Goal: Information Seeking & Learning: Check status

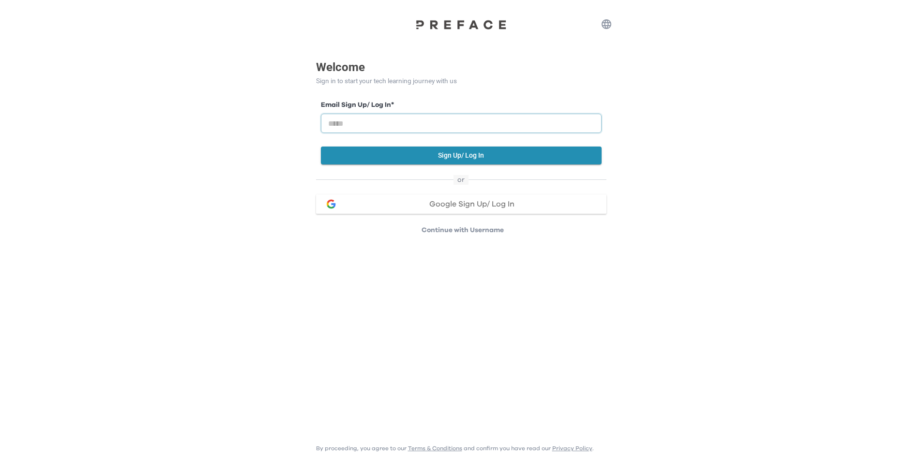
click at [373, 114] on input "email" at bounding box center [461, 123] width 281 height 19
paste input "**********"
drag, startPoint x: 383, startPoint y: 125, endPoint x: 256, endPoint y: 118, distance: 127.0
click at [256, 118] on div "**********" at bounding box center [461, 117] width 922 height 235
type input "**********"
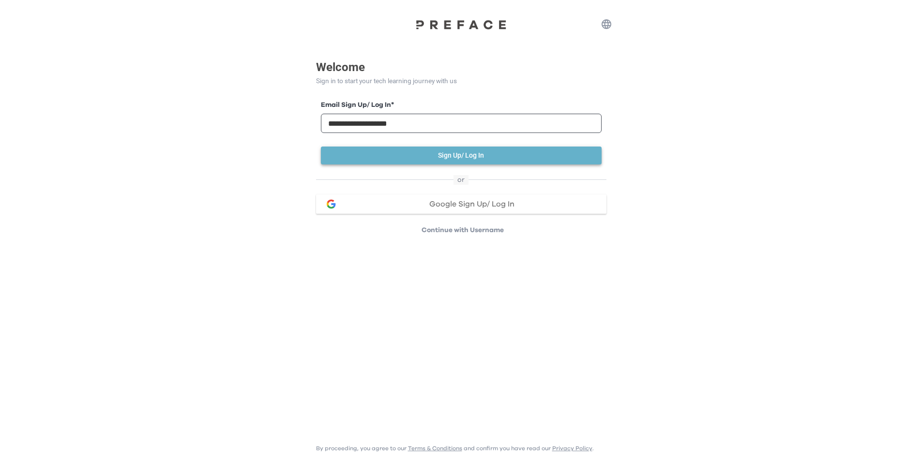
click at [419, 153] on button "Sign Up/ Log In" at bounding box center [461, 156] width 281 height 18
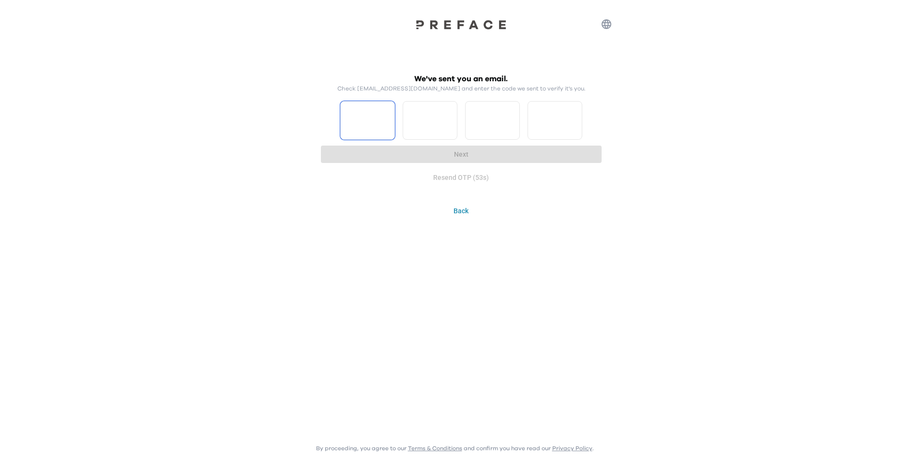
click at [362, 134] on input "Please enter OTP character 1" at bounding box center [367, 120] width 55 height 39
type input "*"
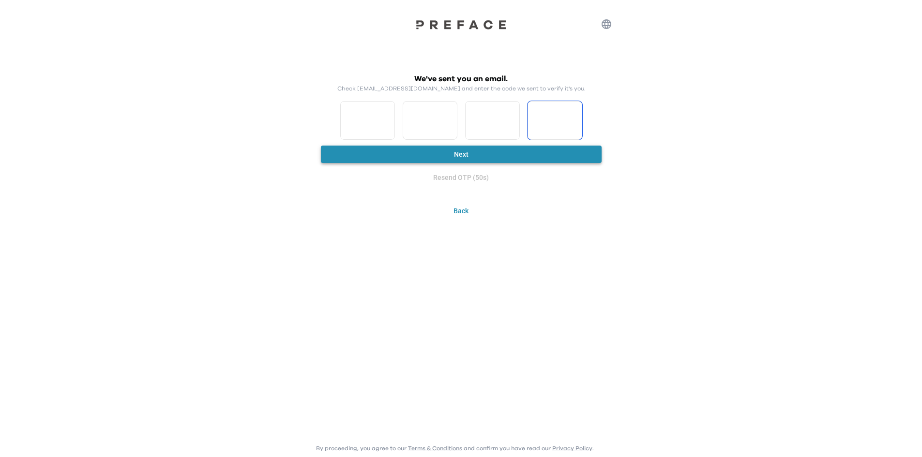
type input "*"
click at [382, 151] on button "Next" at bounding box center [461, 155] width 281 height 18
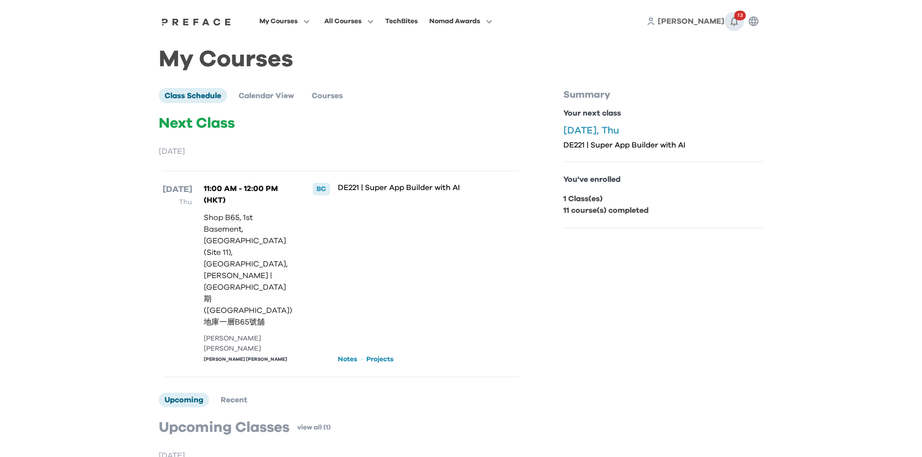
click at [729, 19] on icon "button" at bounding box center [734, 21] width 12 height 12
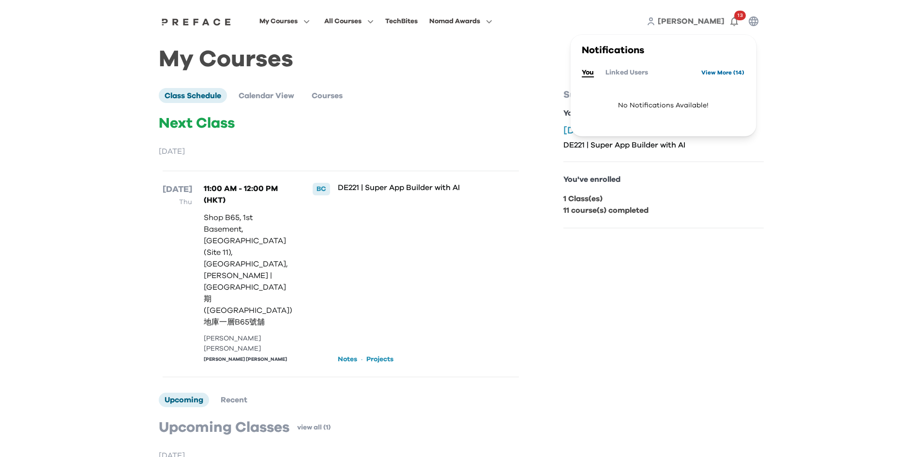
click at [714, 72] on link "View More ( 14 )" at bounding box center [722, 72] width 43 height 15
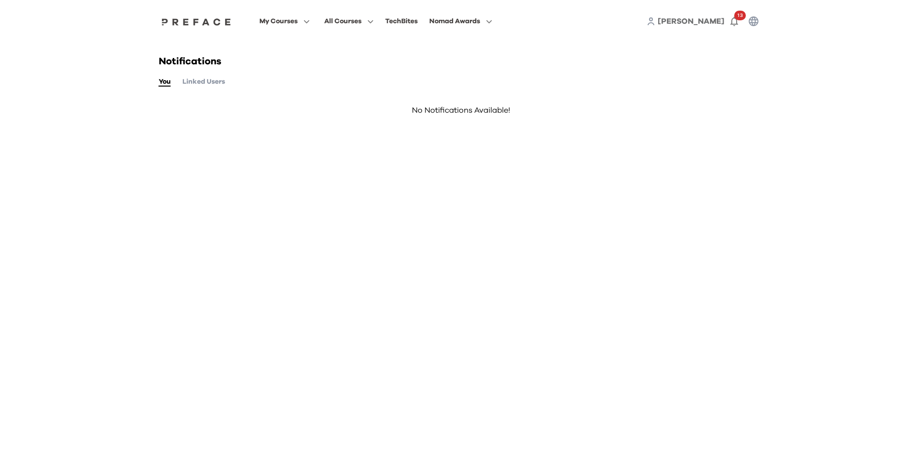
click at [199, 86] on button "Linked Users" at bounding box center [203, 81] width 43 height 11
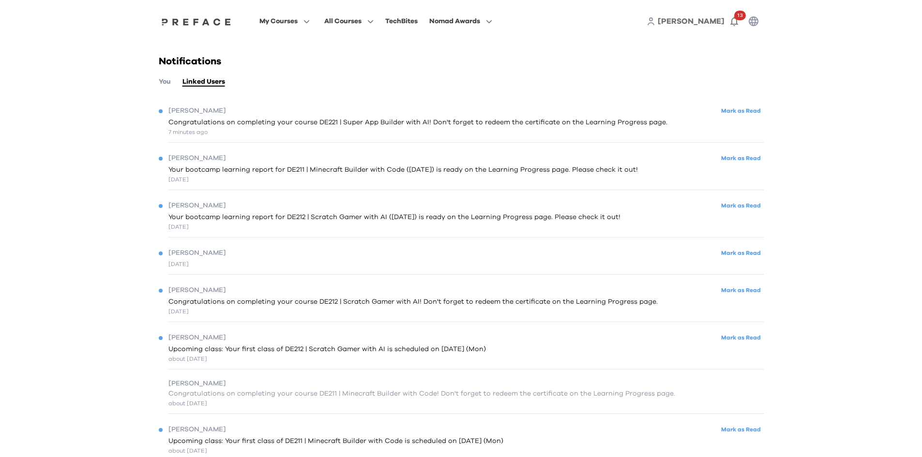
click at [225, 124] on span "Congratulations on completing your course DE221 | Super App Builder with AI! Do…" at bounding box center [417, 123] width 499 height 10
drag, startPoint x: 595, startPoint y: 119, endPoint x: 512, endPoint y: 134, distance: 84.6
click at [595, 119] on span "Congratulations on completing your course DE221 | Super App Builder with AI! Do…" at bounding box center [417, 123] width 499 height 10
click at [247, 163] on div "Tung Yu Mark as Read" at bounding box center [461, 158] width 605 height 13
click at [267, 63] on span at bounding box center [284, 60] width 91 height 27
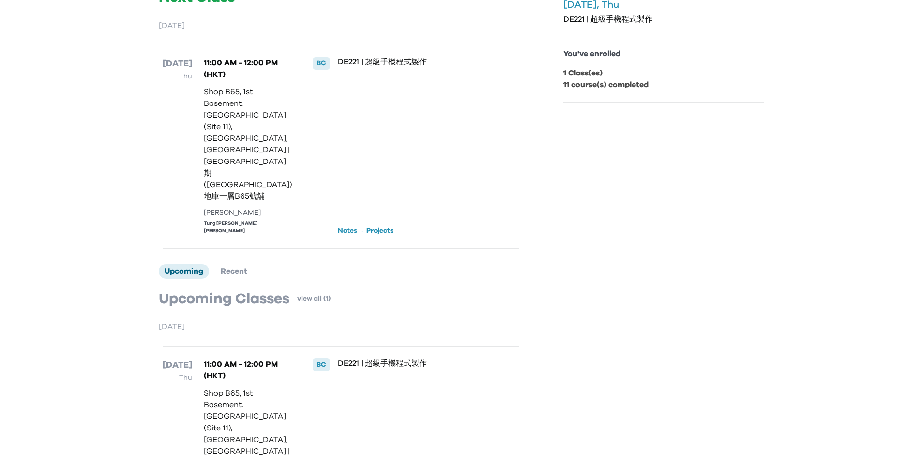
scroll to position [155, 0]
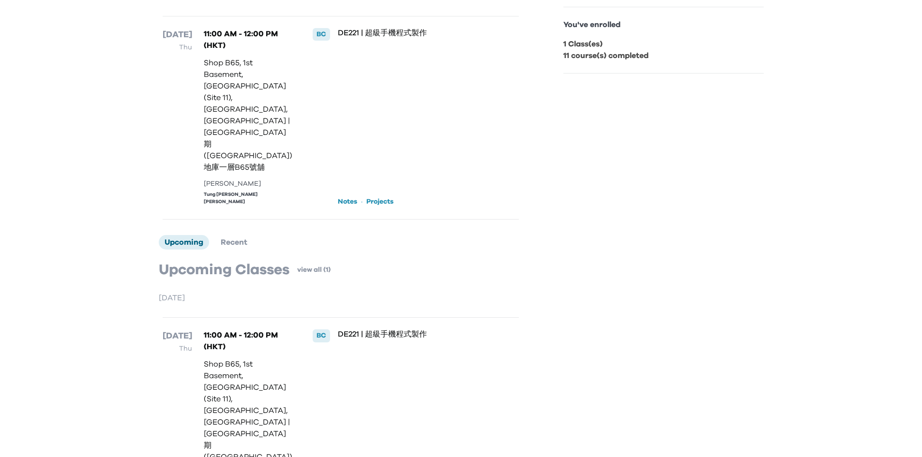
click at [389, 197] on link "Projects" at bounding box center [379, 202] width 27 height 10
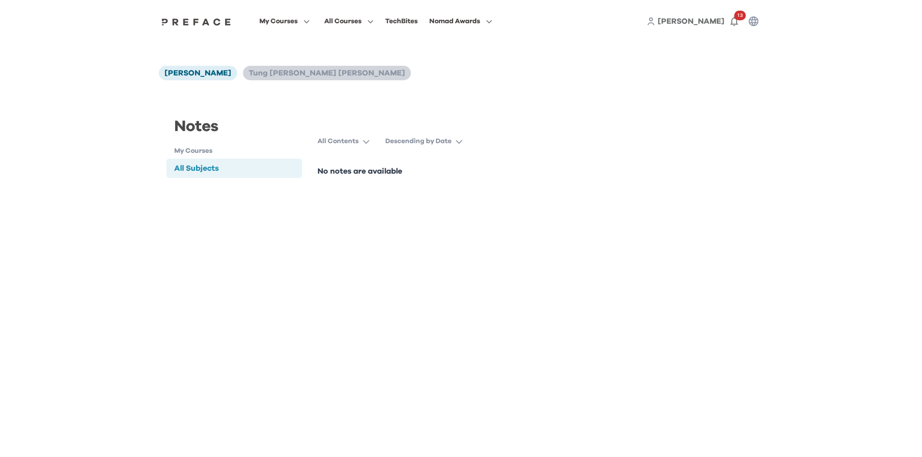
click at [249, 77] on span "[PERSON_NAME] [PERSON_NAME]" at bounding box center [327, 73] width 156 height 8
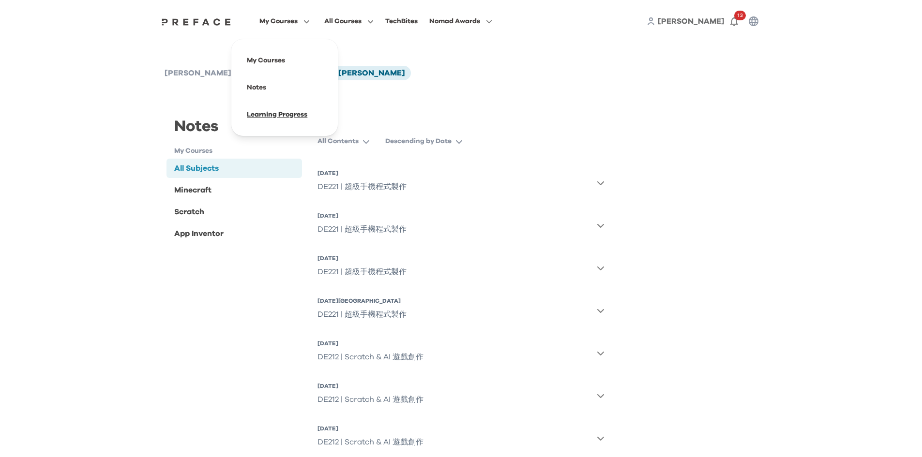
click at [285, 116] on span at bounding box center [284, 114] width 91 height 27
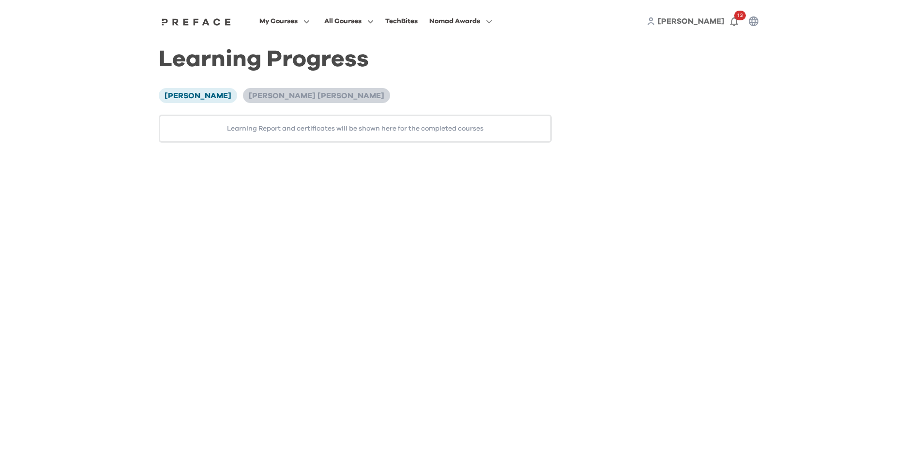
click at [249, 92] on span "[PERSON_NAME] [PERSON_NAME]" at bounding box center [316, 96] width 135 height 8
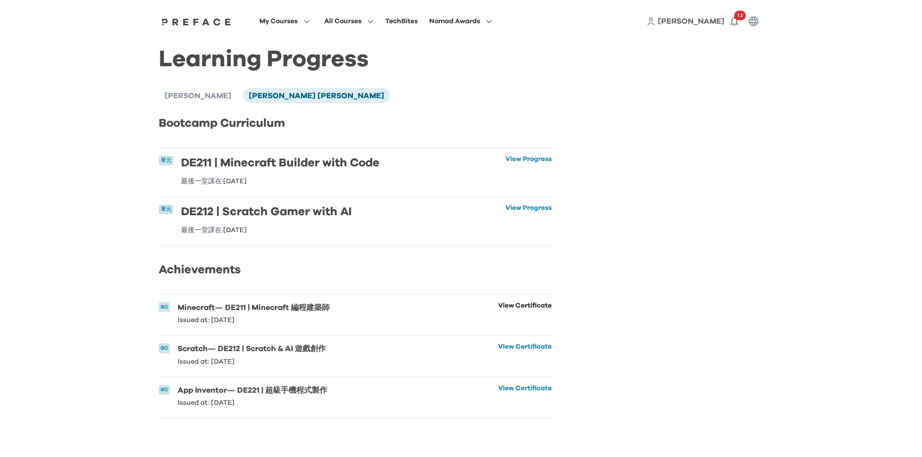
click at [521, 316] on link "View Certificate" at bounding box center [525, 312] width 54 height 21
click at [523, 208] on link "View Progress" at bounding box center [528, 219] width 46 height 29
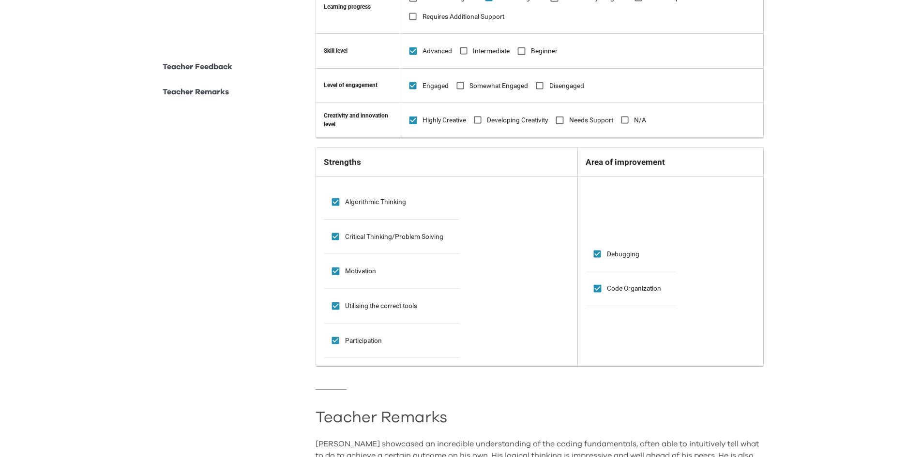
scroll to position [48, 0]
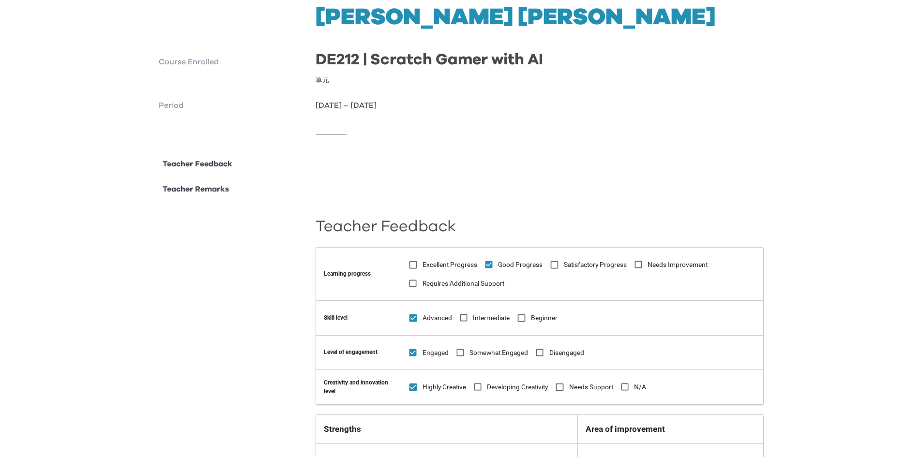
click at [213, 167] on p "Teacher Feedback" at bounding box center [198, 164] width 70 height 12
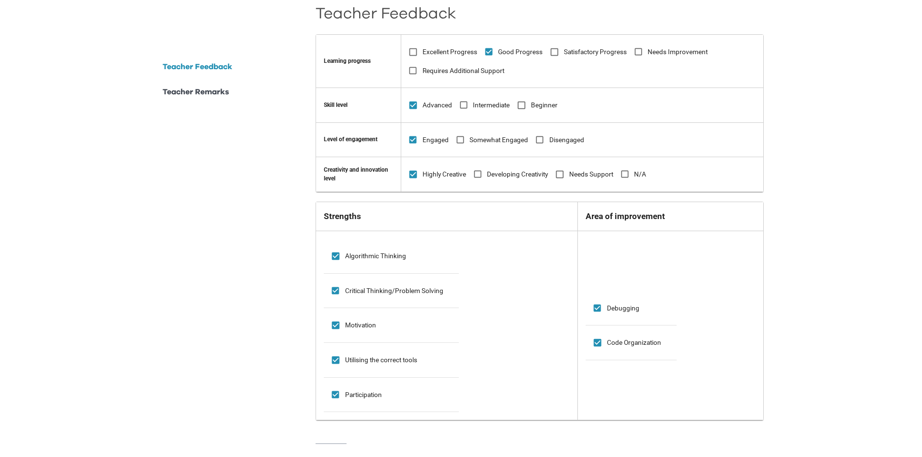
scroll to position [255, 0]
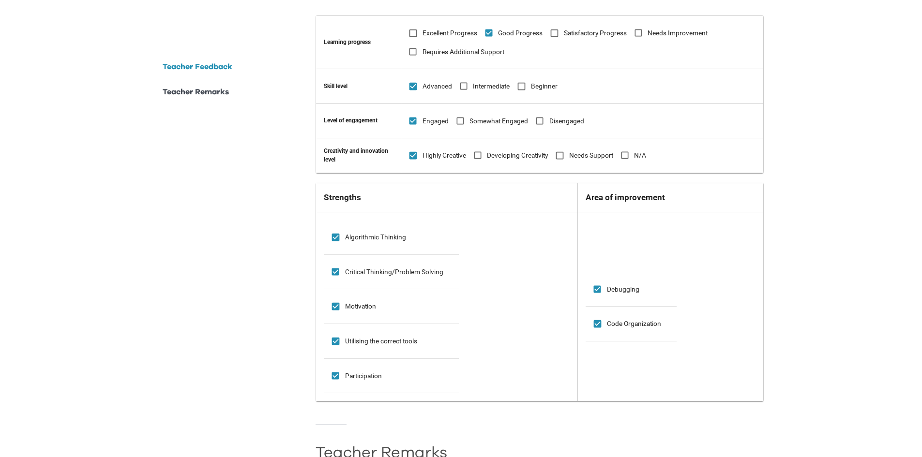
click at [215, 104] on li "Teacher Remarks" at bounding box center [196, 97] width 74 height 23
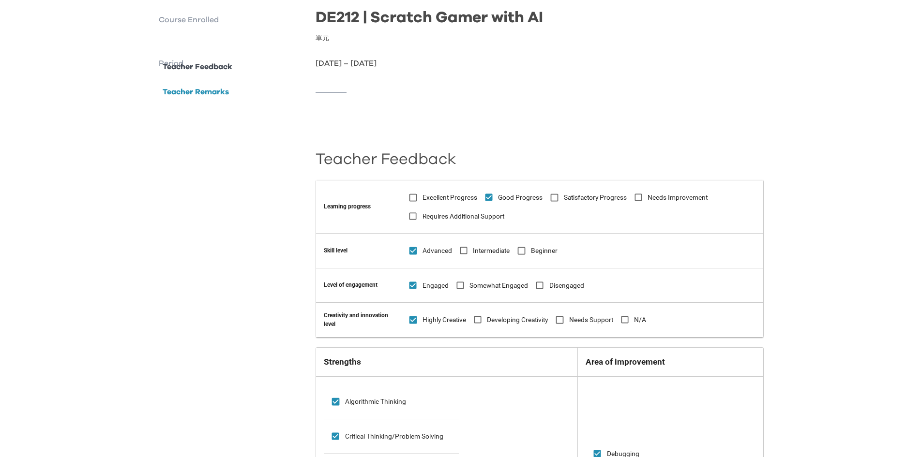
scroll to position [0, 0]
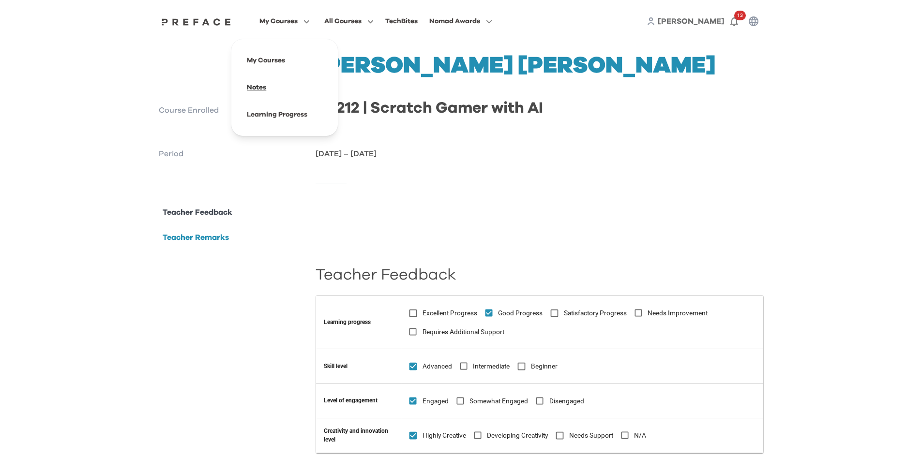
click at [257, 83] on span at bounding box center [284, 87] width 91 height 27
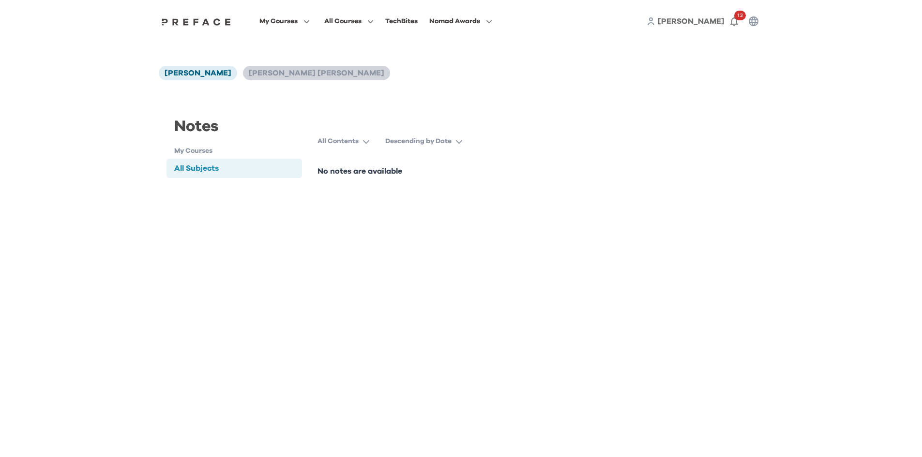
click at [249, 72] on span "[PERSON_NAME] [PERSON_NAME]" at bounding box center [316, 73] width 135 height 8
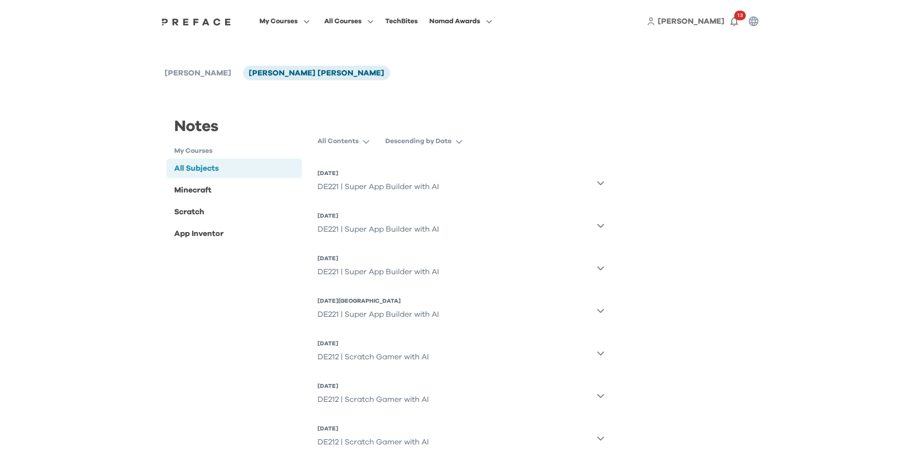
click at [600, 188] on button "28 Aug 2025, Thu DE221 | Super App Builder with AI" at bounding box center [460, 182] width 287 height 35
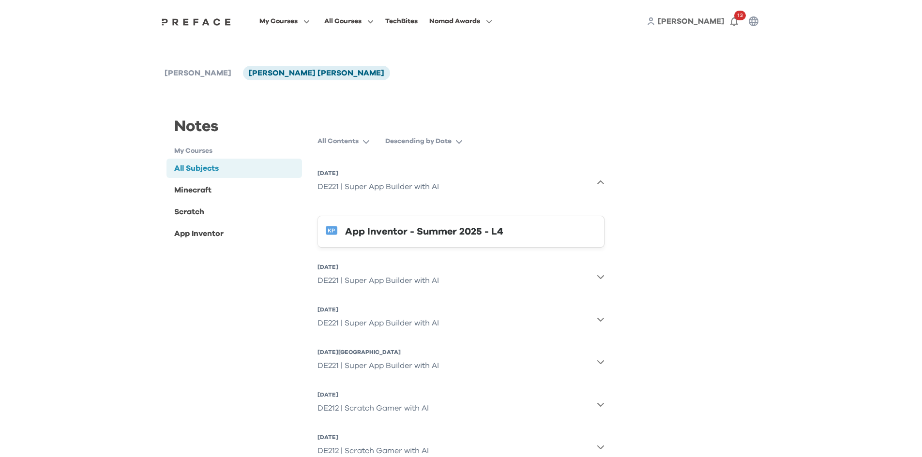
click at [443, 230] on div "App Inventor - Summer 2025 - L4" at bounding box center [470, 231] width 251 height 15
click at [466, 94] on span at bounding box center [461, 87] width 91 height 27
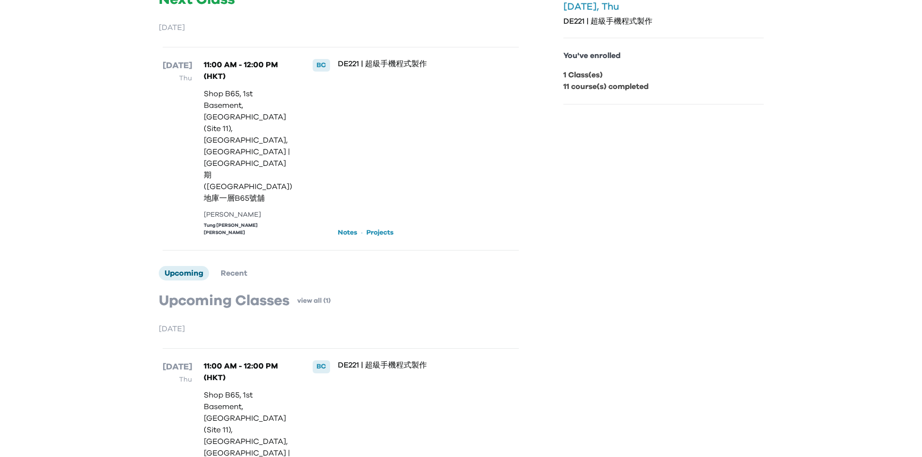
scroll to position [106, 0]
